Goal: Complete application form

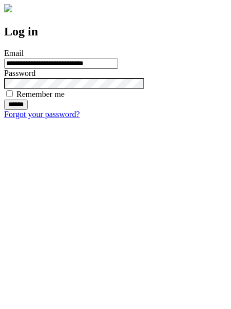
type input "**********"
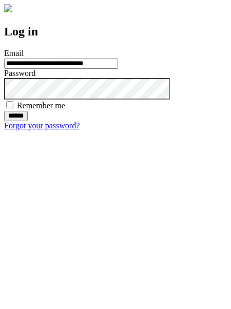
click at [28, 121] on input "******" at bounding box center [16, 116] width 24 height 10
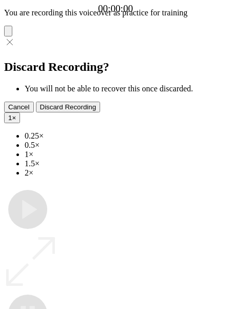
type input "**********"
